Goal: Obtain resource: Download file/media

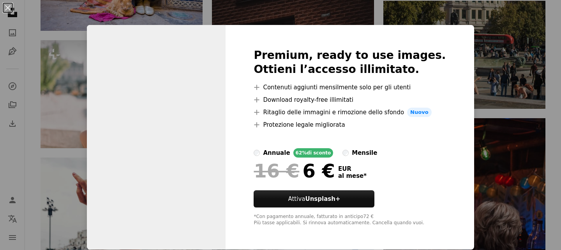
scroll to position [0, 0]
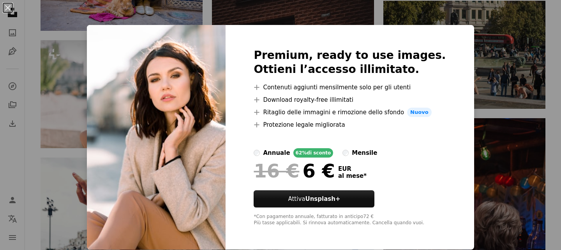
click at [81, 92] on div "An X shape Premium, ready to use images. Ottieni l’accesso illimitato. A plus s…" at bounding box center [280, 125] width 561 height 250
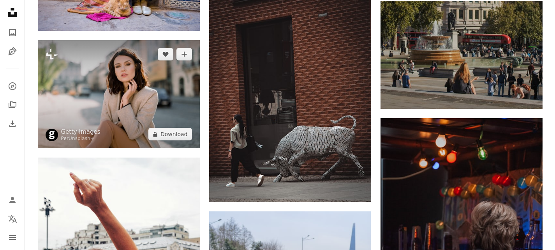
click at [145, 81] on img at bounding box center [119, 94] width 162 height 108
